Goal: Transaction & Acquisition: Book appointment/travel/reservation

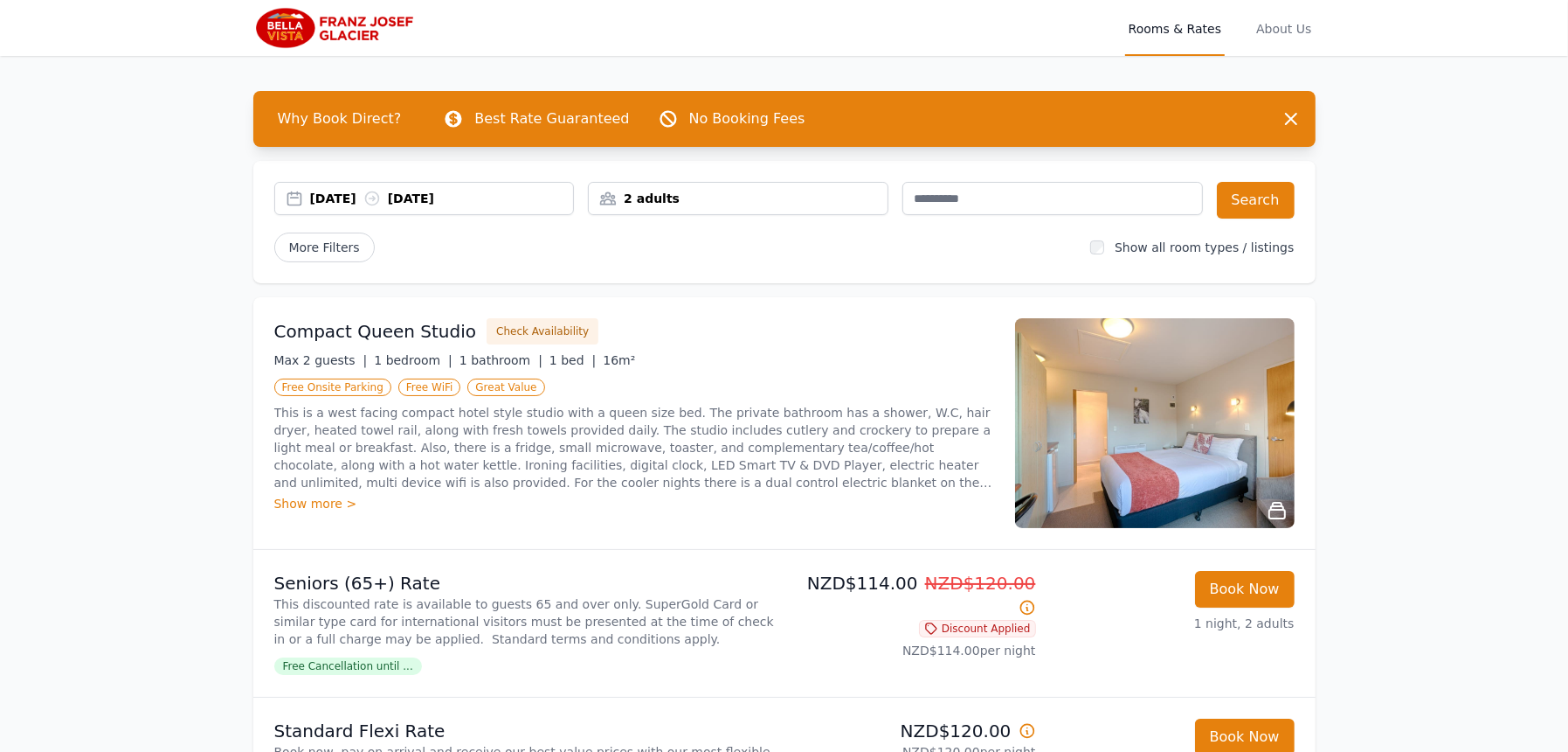
click at [378, 197] on div "[DATE] [DATE]" at bounding box center [442, 198] width 264 height 18
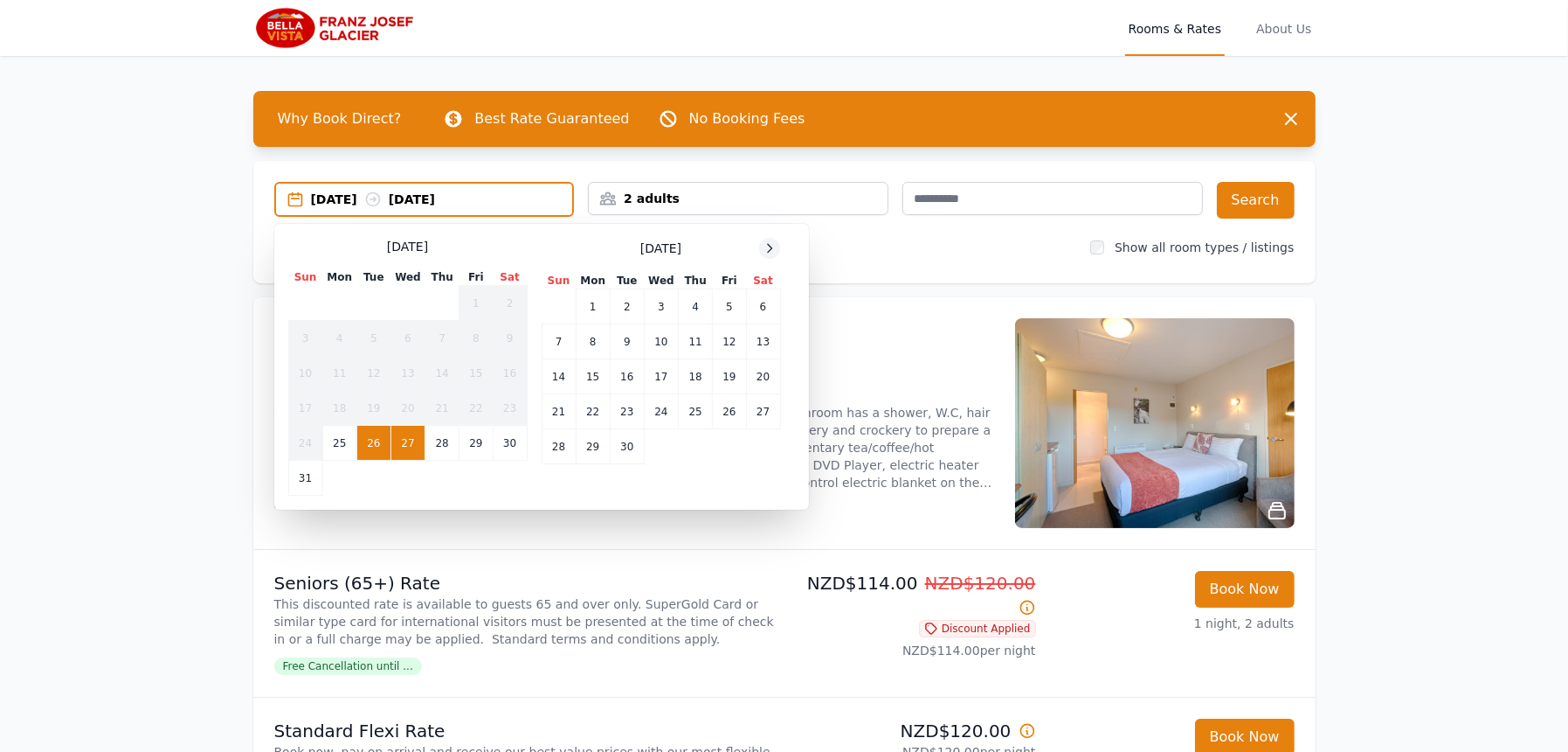
click at [766, 253] on icon at bounding box center [770, 248] width 14 height 14
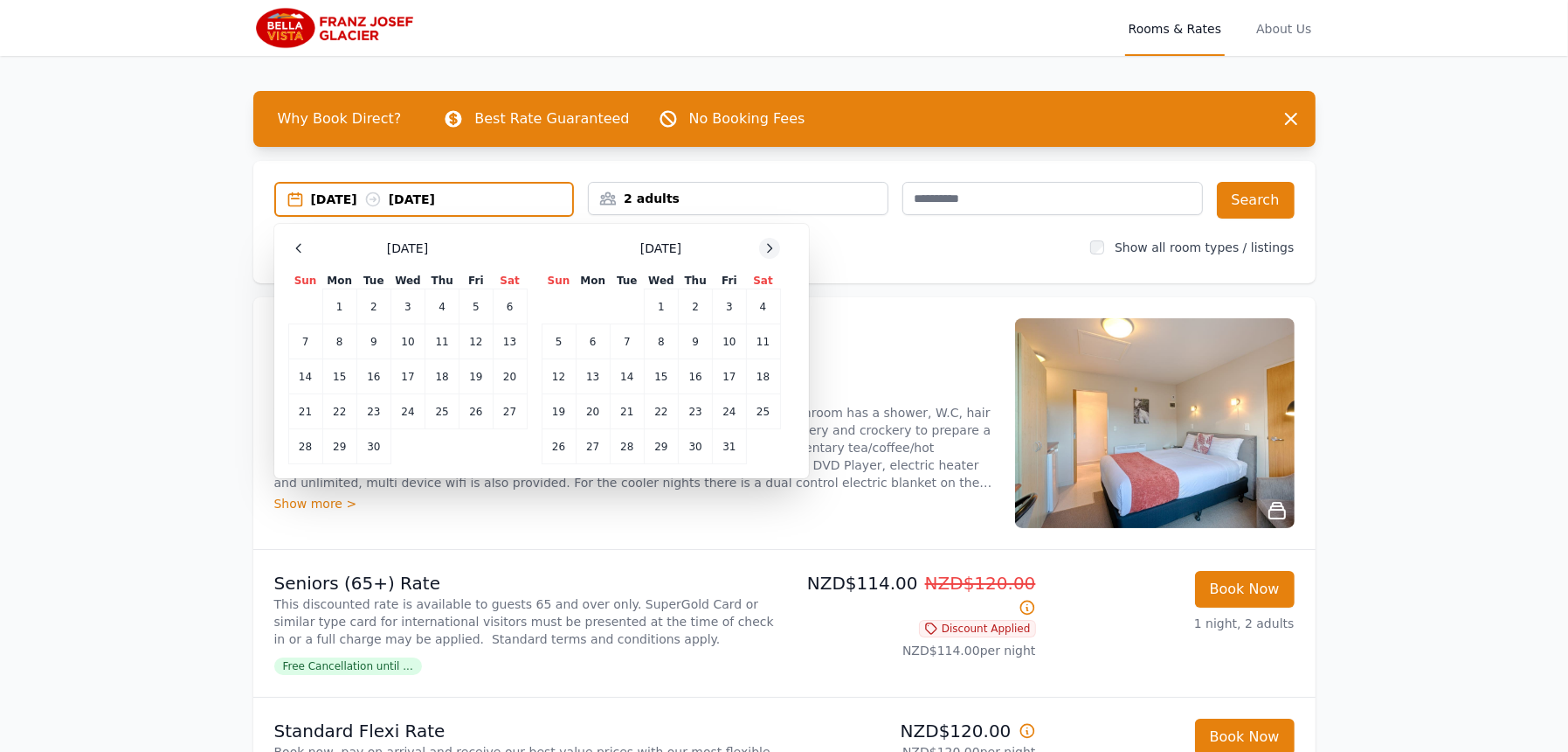
click at [766, 253] on icon at bounding box center [770, 248] width 14 height 14
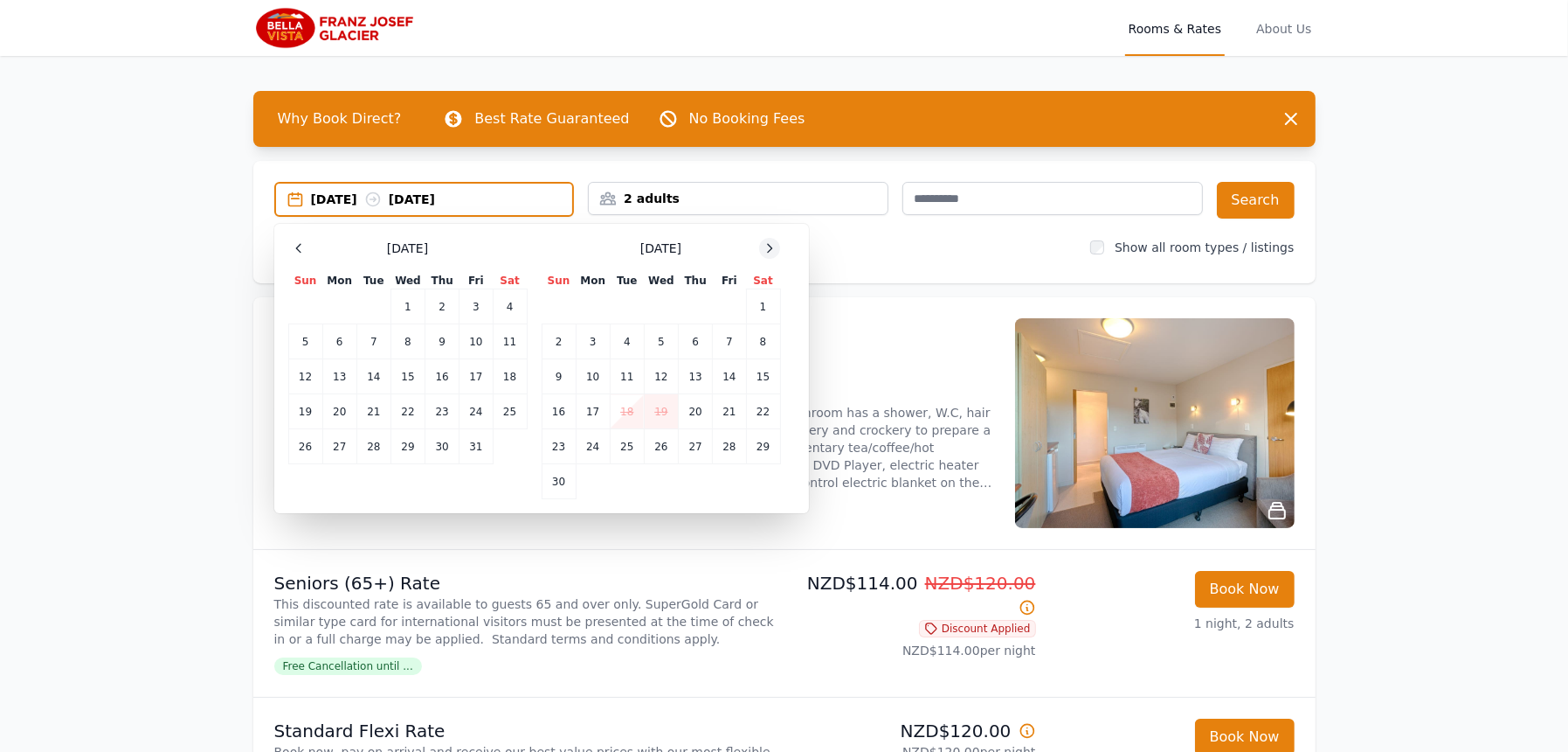
click at [766, 253] on icon at bounding box center [770, 248] width 14 height 14
click at [367, 447] on td "25" at bounding box center [373, 447] width 34 height 35
click at [480, 445] on td "28" at bounding box center [476, 447] width 33 height 35
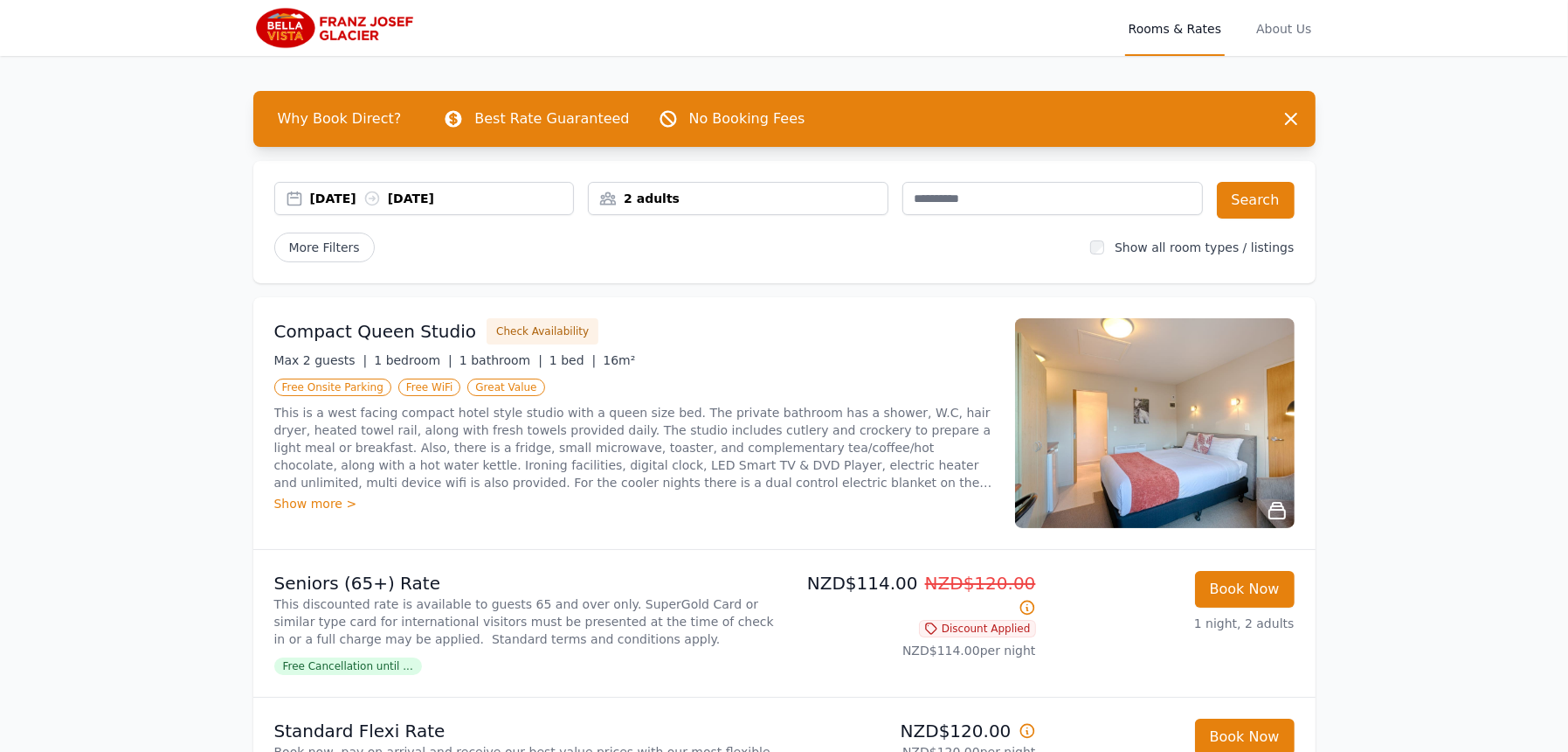
click at [348, 190] on div "[DATE] [DATE]" at bounding box center [442, 198] width 264 height 18
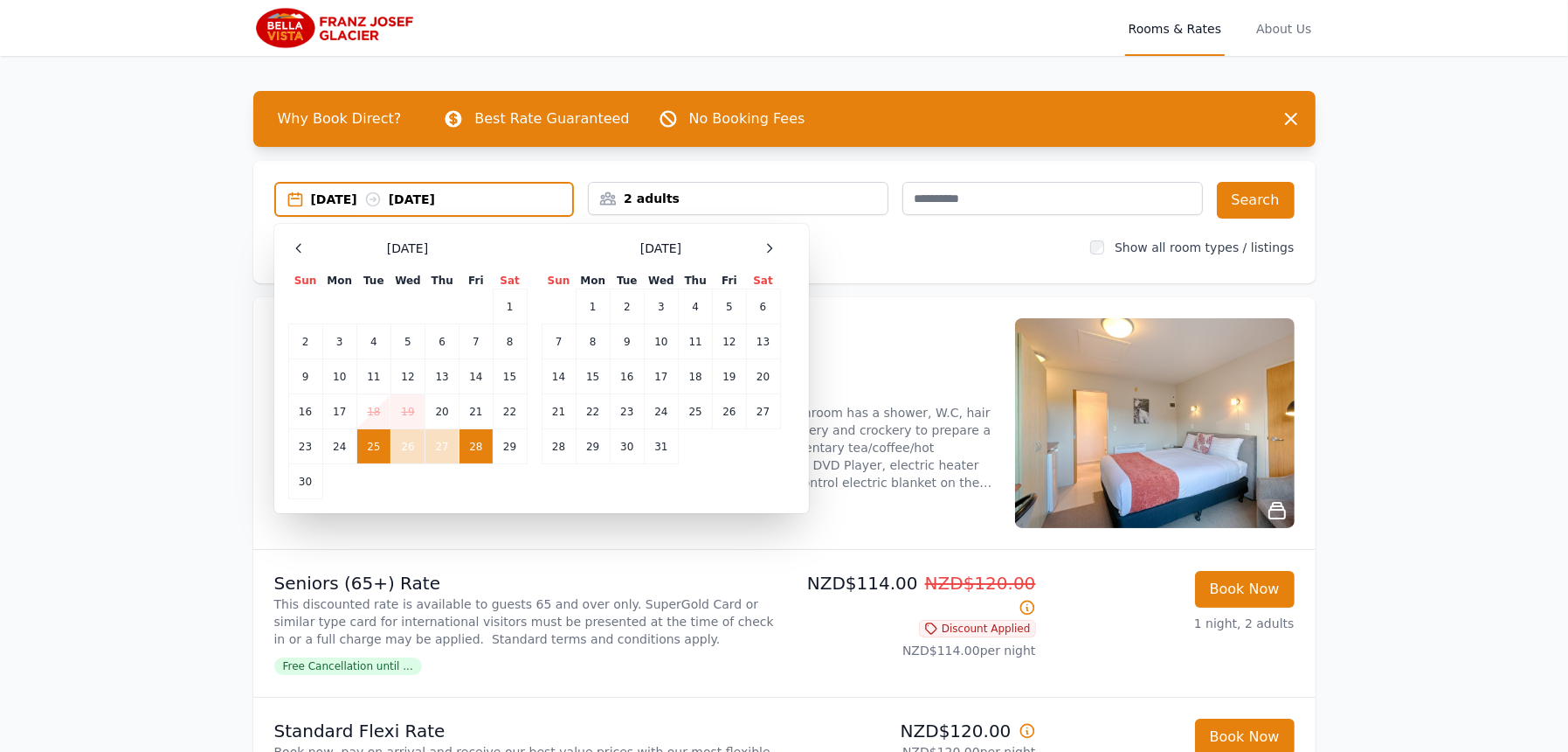
click at [476, 448] on td "28" at bounding box center [476, 447] width 33 height 35
click at [506, 452] on td "29" at bounding box center [510, 447] width 34 height 35
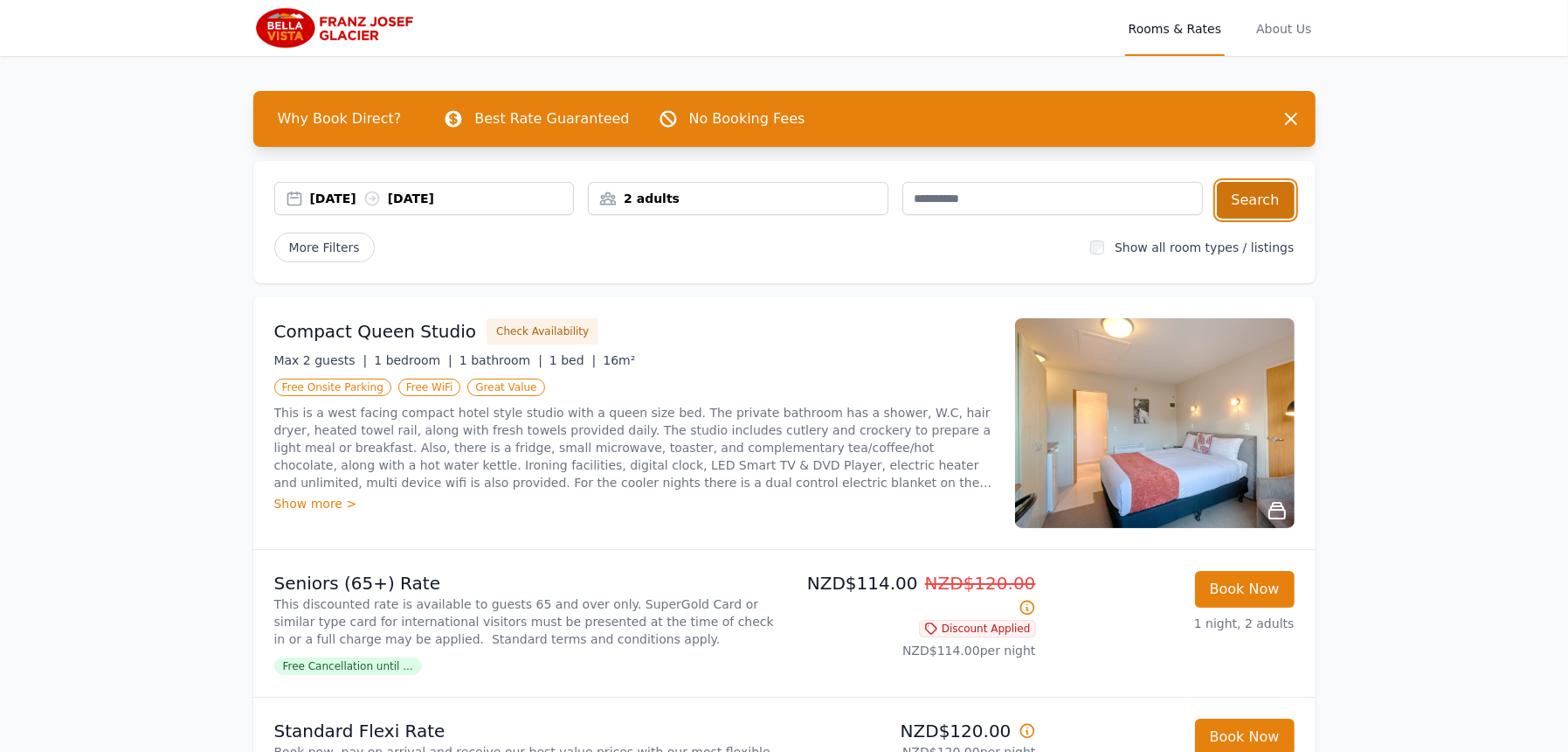
click at [1235, 204] on button "Search" at bounding box center [1255, 200] width 78 height 37
